Goal: Use online tool/utility: Utilize a website feature to perform a specific function

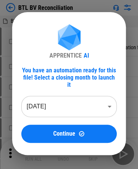
click at [48, 98] on body "BTL BV Reconciliation BTL Open Item.xlsx # 3 Select Directory Please select the…" at bounding box center [69, 84] width 138 height 169
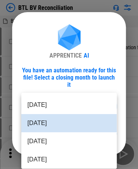
click at [46, 137] on li "Jul 2025" at bounding box center [68, 142] width 95 height 18
type input "********"
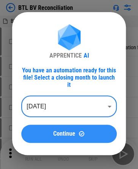
click at [51, 131] on div "Continue" at bounding box center [68, 134] width 77 height 6
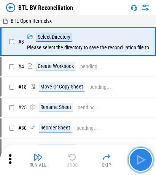
click at [123, 155] on img "button" at bounding box center [140, 160] width 12 height 12
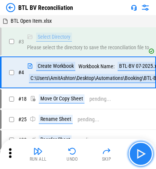
click at [123, 155] on button "button" at bounding box center [140, 154] width 24 height 24
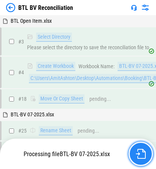
click at [123, 156] on img "button" at bounding box center [141, 154] width 10 height 10
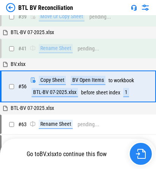
scroll to position [197, 0]
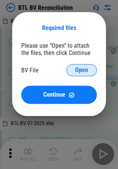
click at [80, 66] on button "Open" at bounding box center [81, 70] width 30 height 12
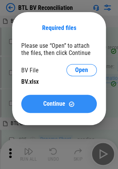
click at [49, 104] on span "Continue" at bounding box center [54, 104] width 22 height 6
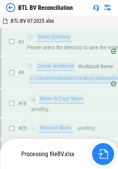
click at [98, 158] on img "button" at bounding box center [103, 154] width 10 height 10
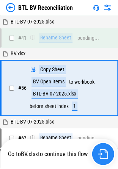
scroll to position [226, 0]
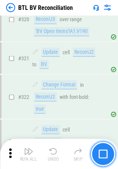
click at [100, 157] on img "button" at bounding box center [102, 154] width 9 height 9
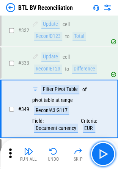
scroll to position [1502, 0]
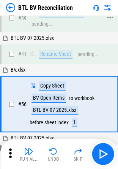
scroll to position [226, 0]
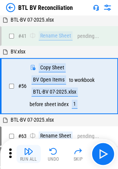
click at [21, 150] on button "Run All" at bounding box center [28, 154] width 24 height 18
